Goal: Navigation & Orientation: Find specific page/section

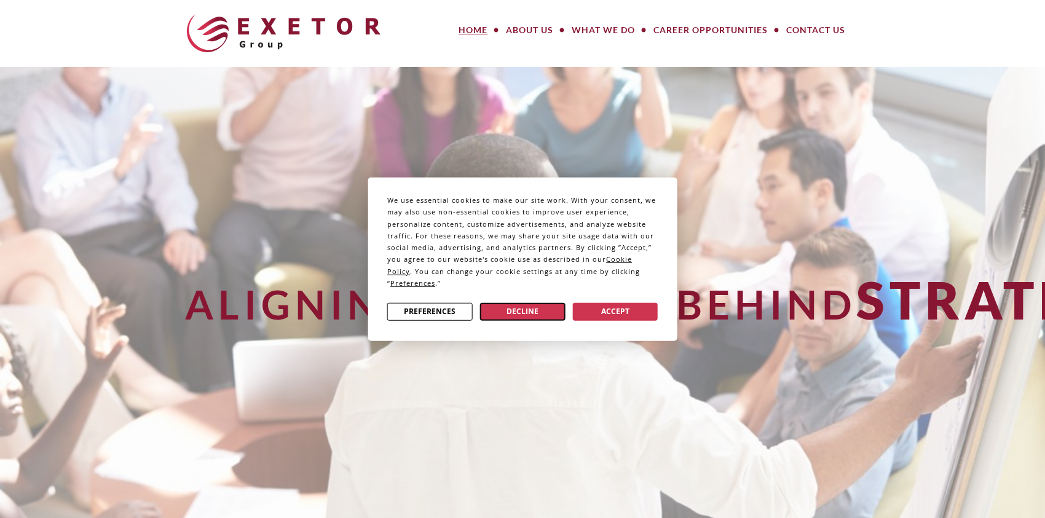
click at [522, 311] on button "Decline" at bounding box center [522, 311] width 85 height 18
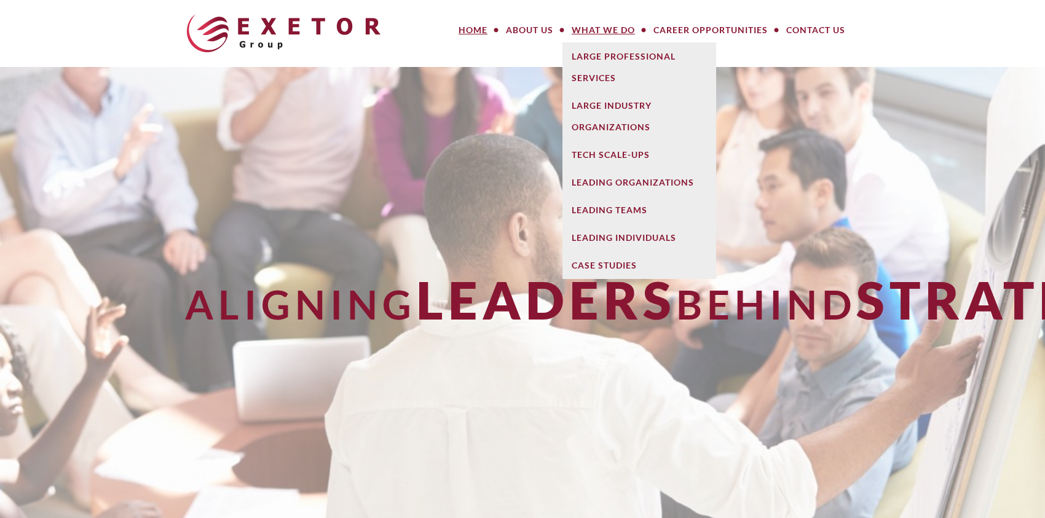
click at [612, 27] on link "What We Do" at bounding box center [603, 30] width 82 height 25
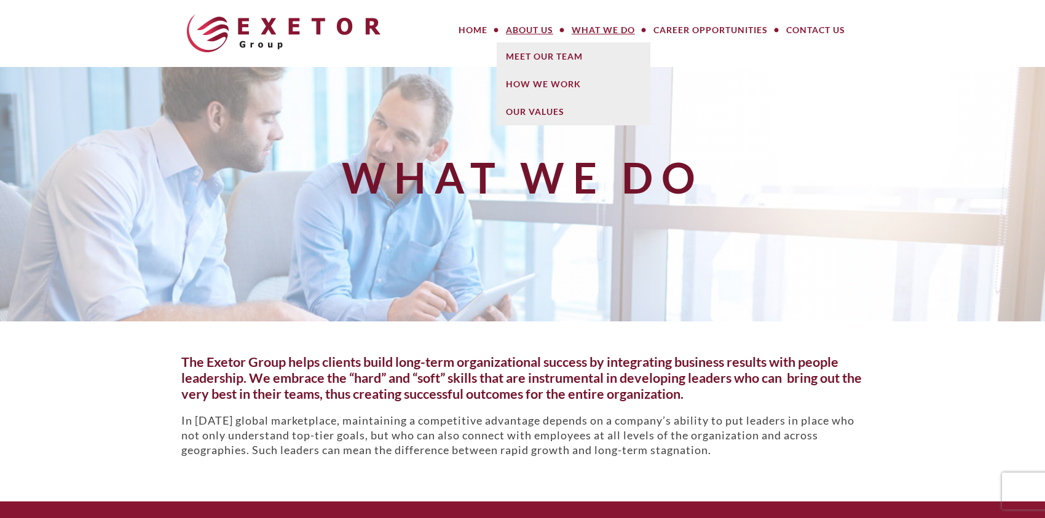
click at [524, 35] on link "About Us" at bounding box center [530, 30] width 66 height 25
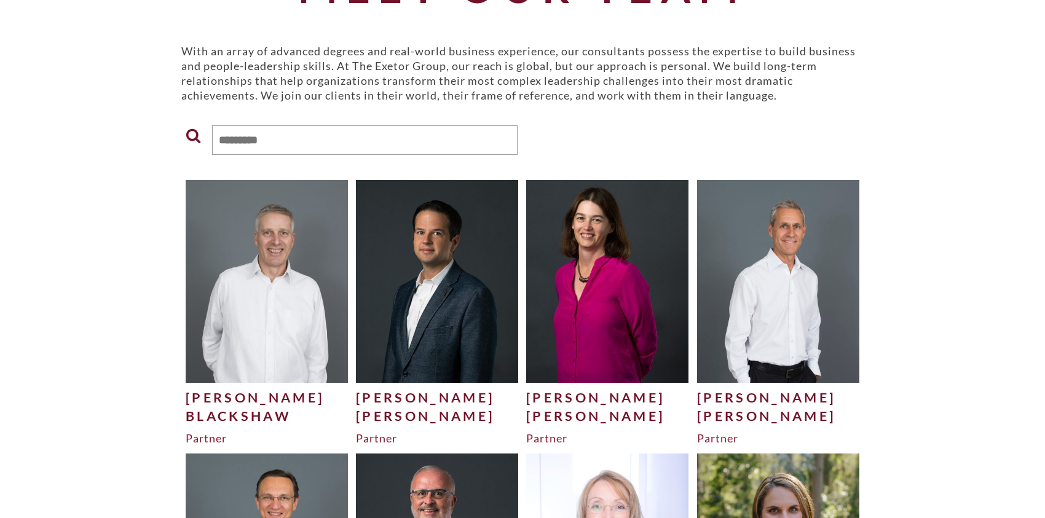
scroll to position [136, 0]
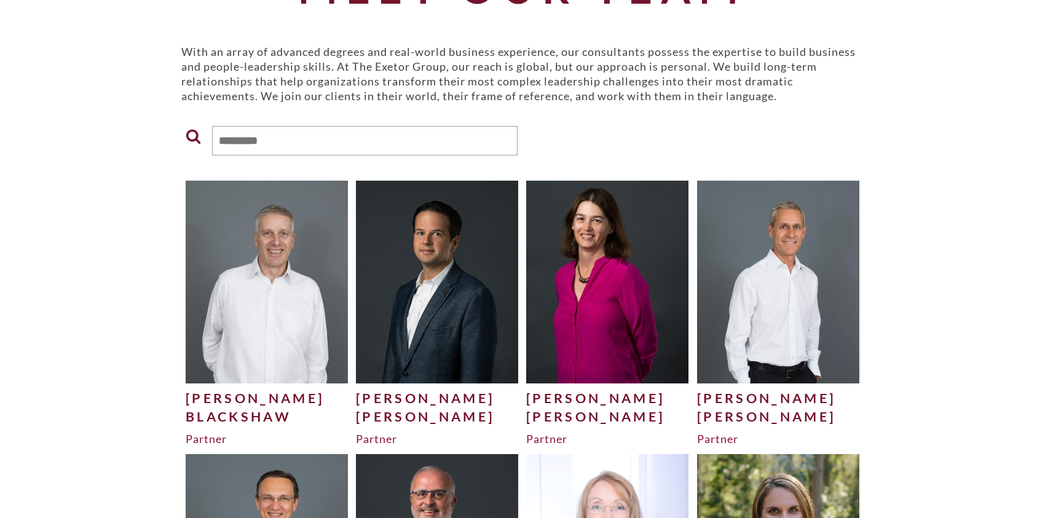
click at [616, 342] on img at bounding box center [607, 282] width 162 height 202
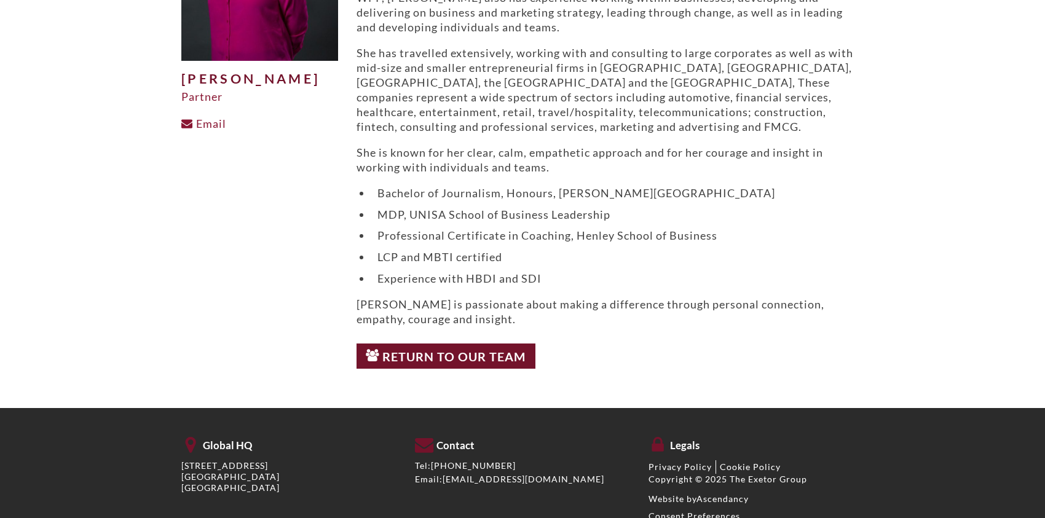
scroll to position [266, 0]
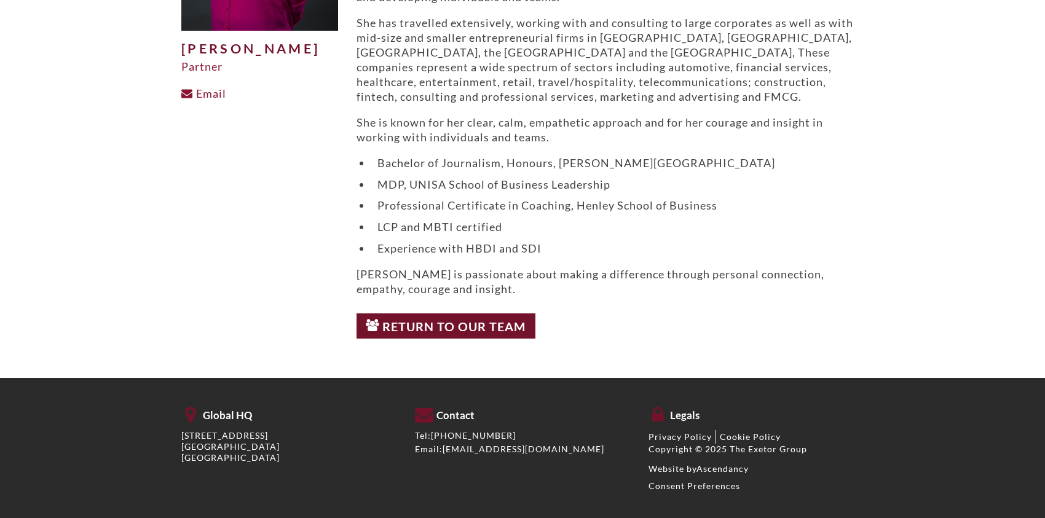
click at [189, 350] on div "Julie Humphreys Partner Email Julie has over 25 years of business leadership ex…" at bounding box center [522, 89] width 682 height 577
